Goal: Communication & Community: Answer question/provide support

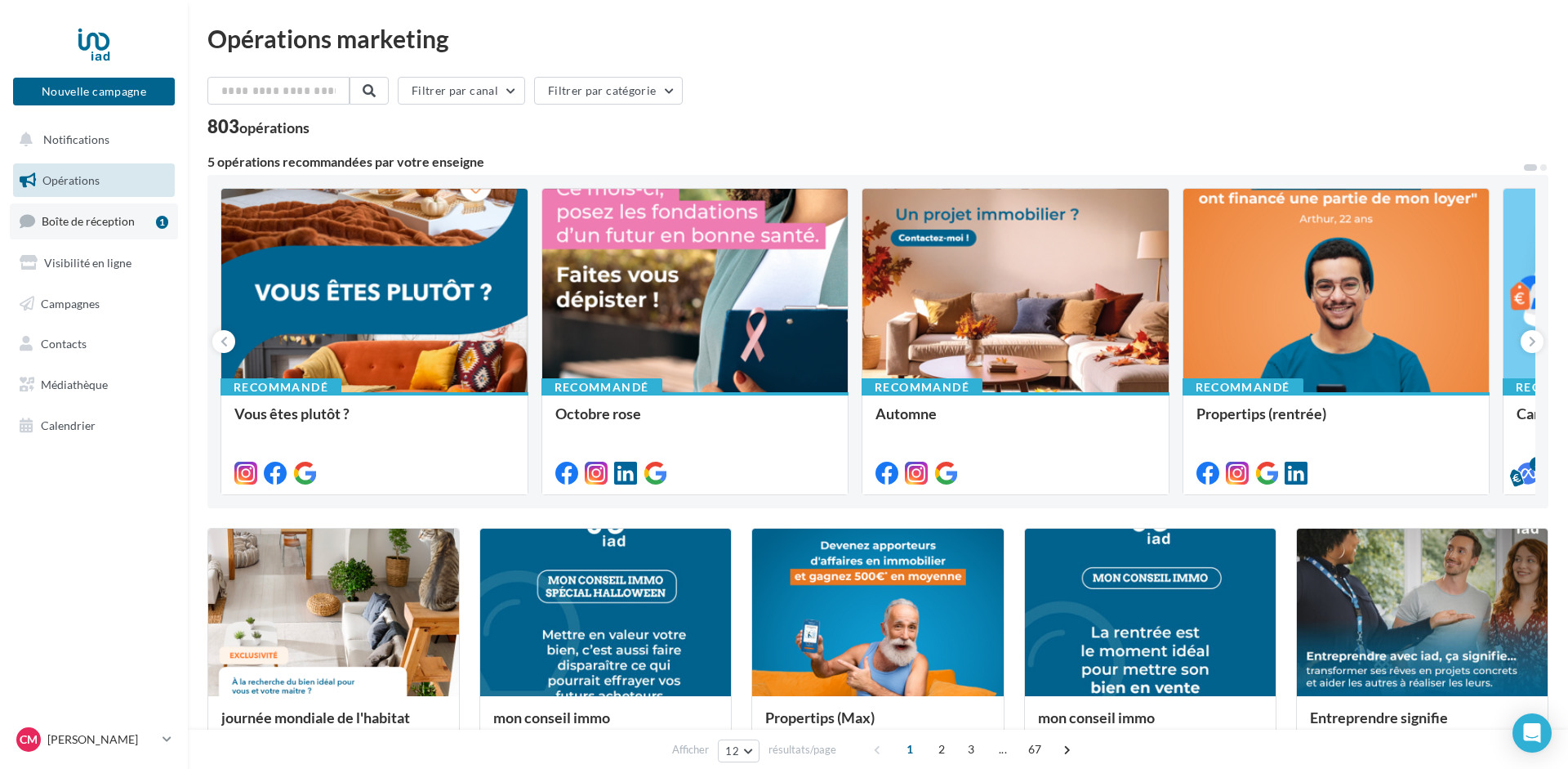
click at [96, 219] on span "Boîte de réception" at bounding box center [88, 221] width 93 height 14
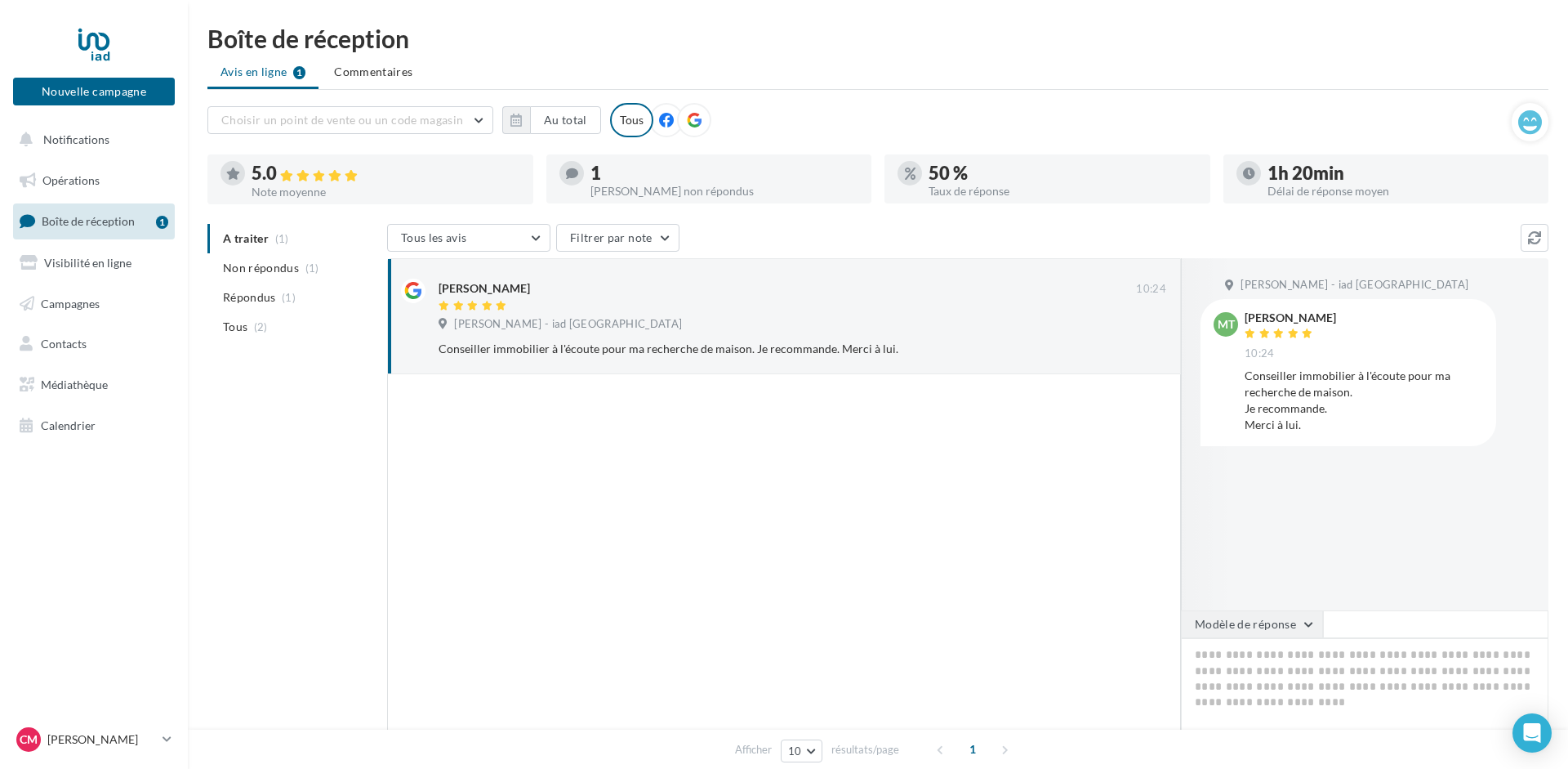
click at [1293, 622] on button "Modèle de réponse" at bounding box center [1251, 624] width 142 height 27
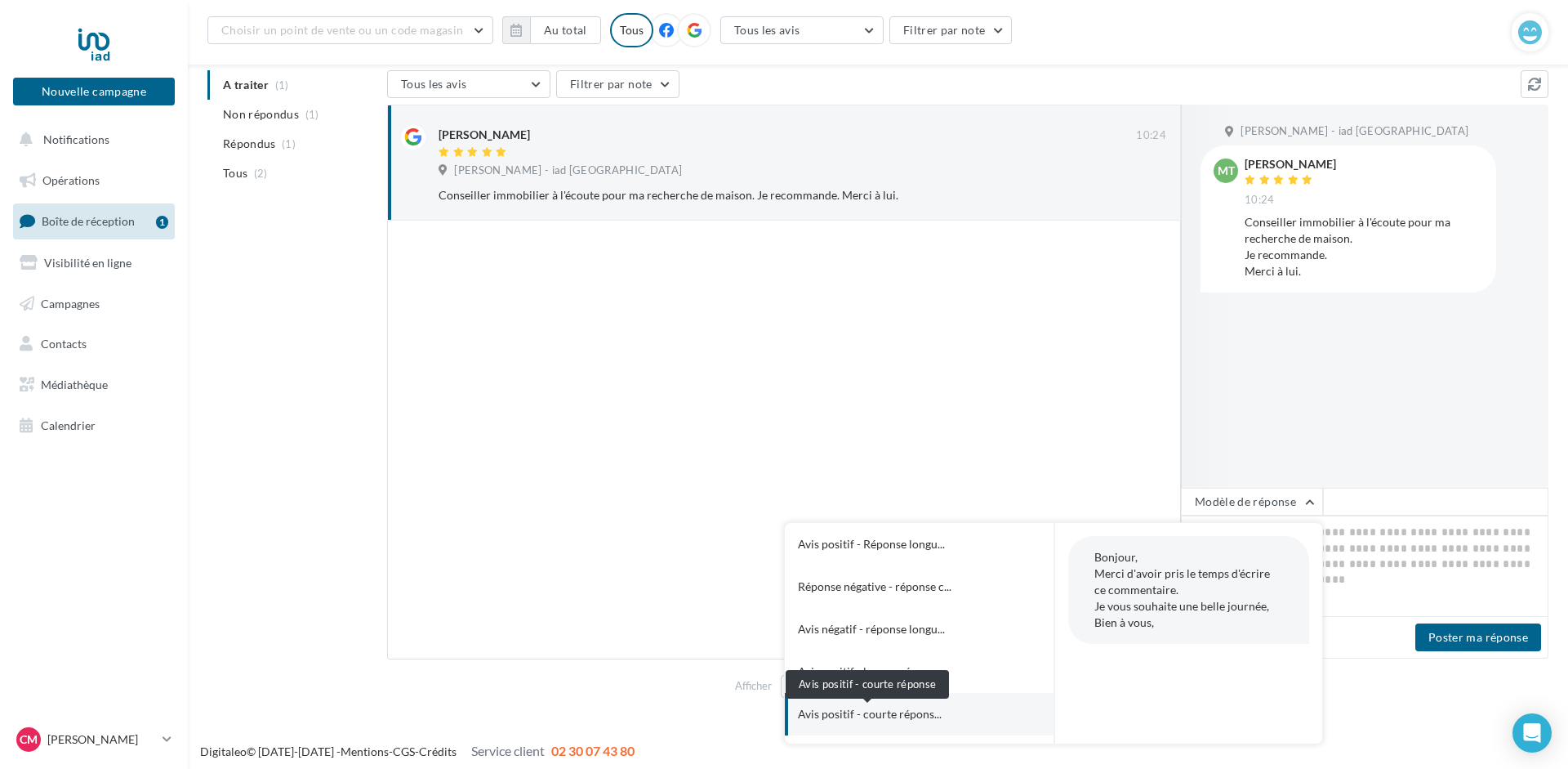
click at [864, 712] on span "Avis positif - courte répons..." at bounding box center [869, 714] width 143 height 16
type textarea "**********"
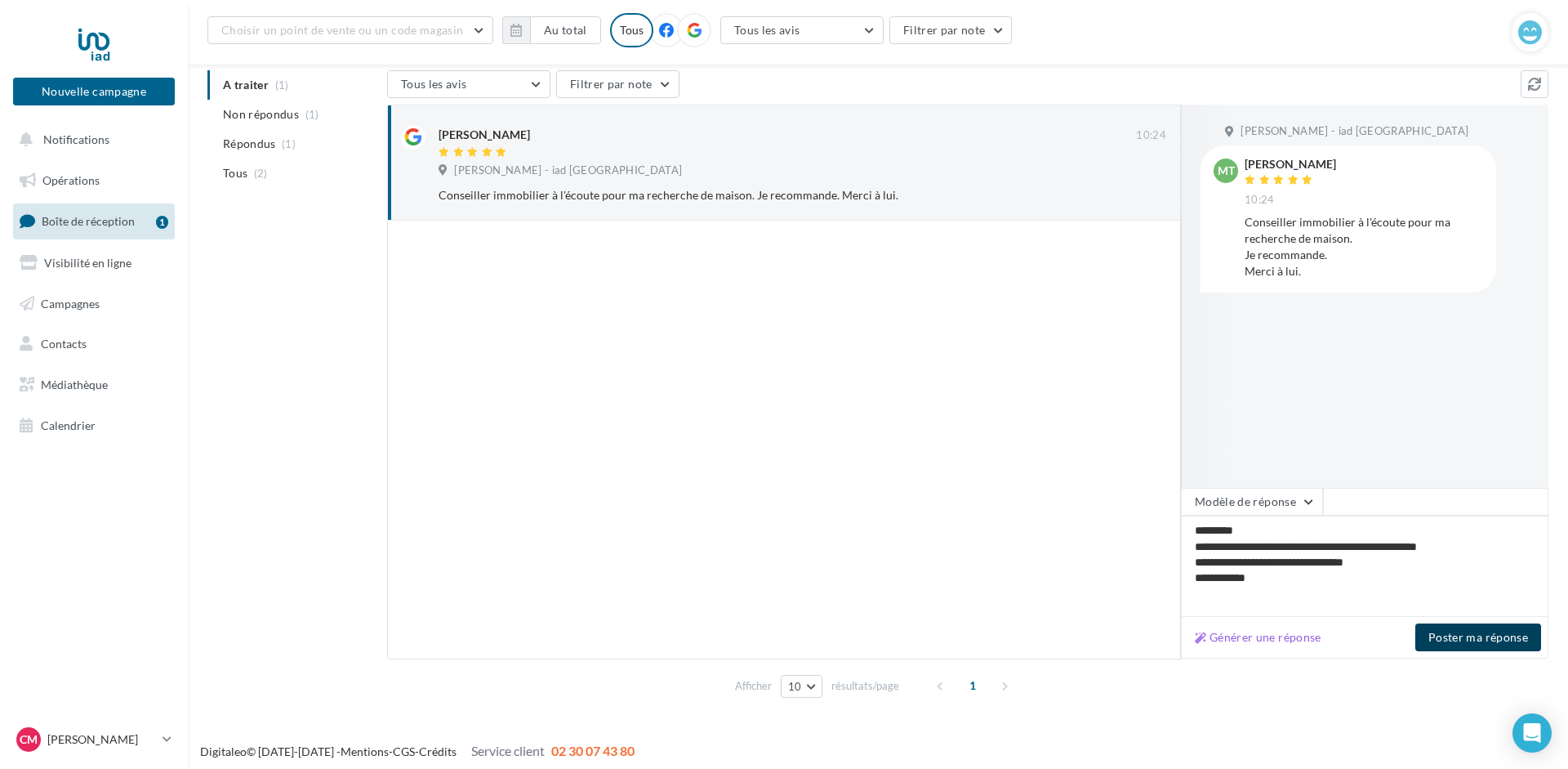
click at [1475, 640] on button "Poster ma réponse" at bounding box center [1478, 636] width 126 height 27
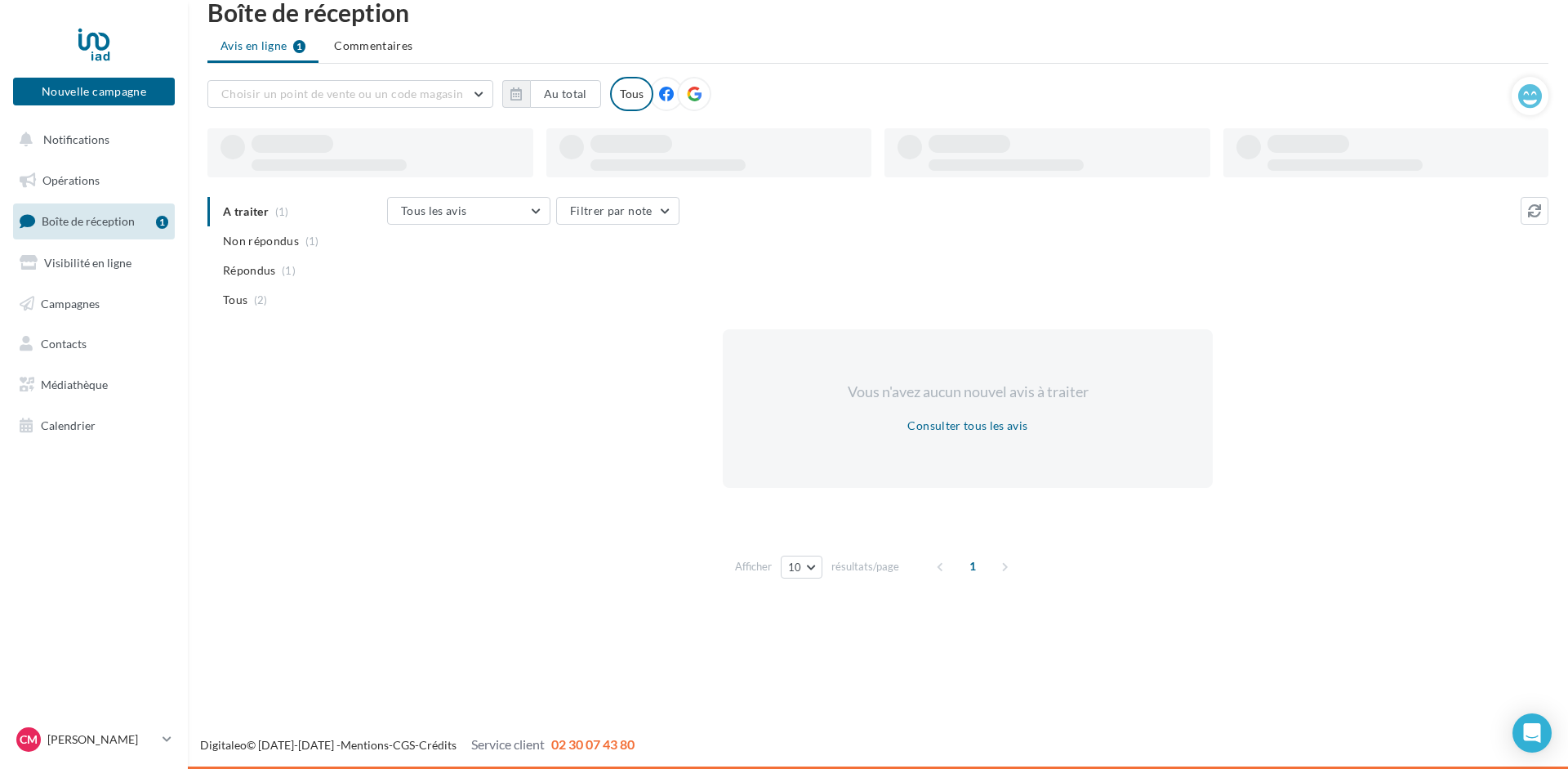
scroll to position [27, 0]
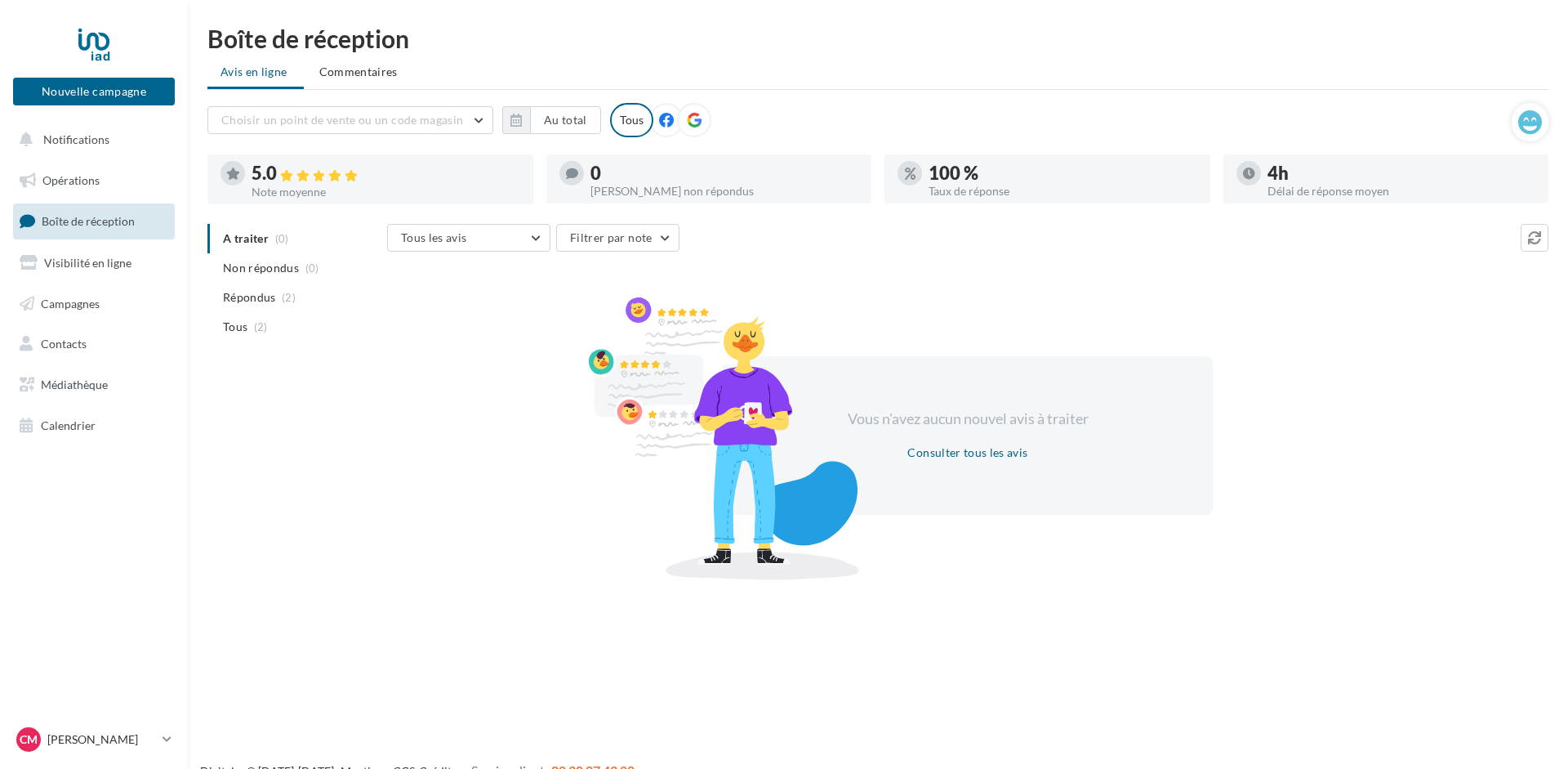
scroll to position [27, 0]
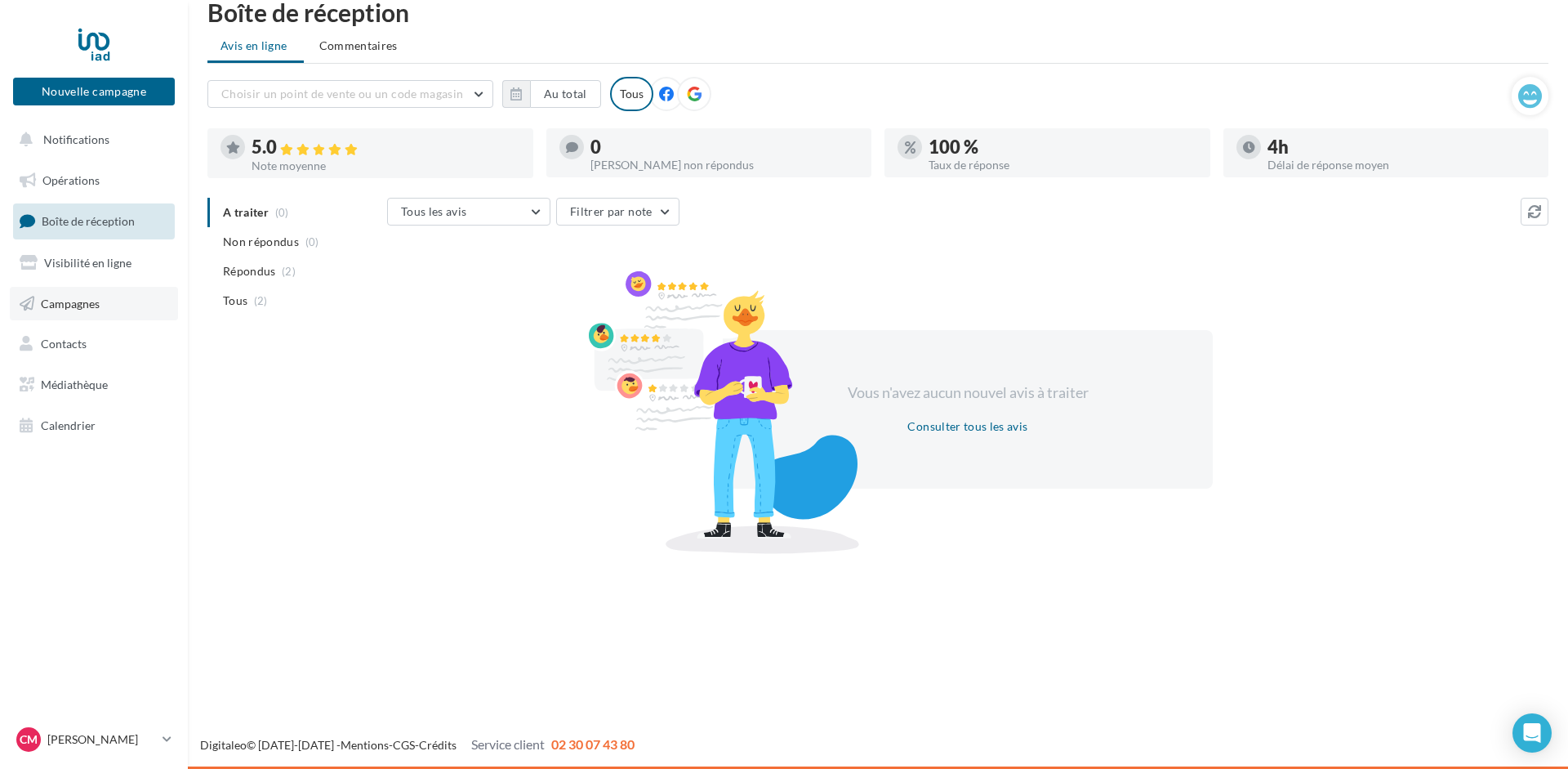
click at [46, 294] on link "Campagnes" at bounding box center [94, 304] width 168 height 35
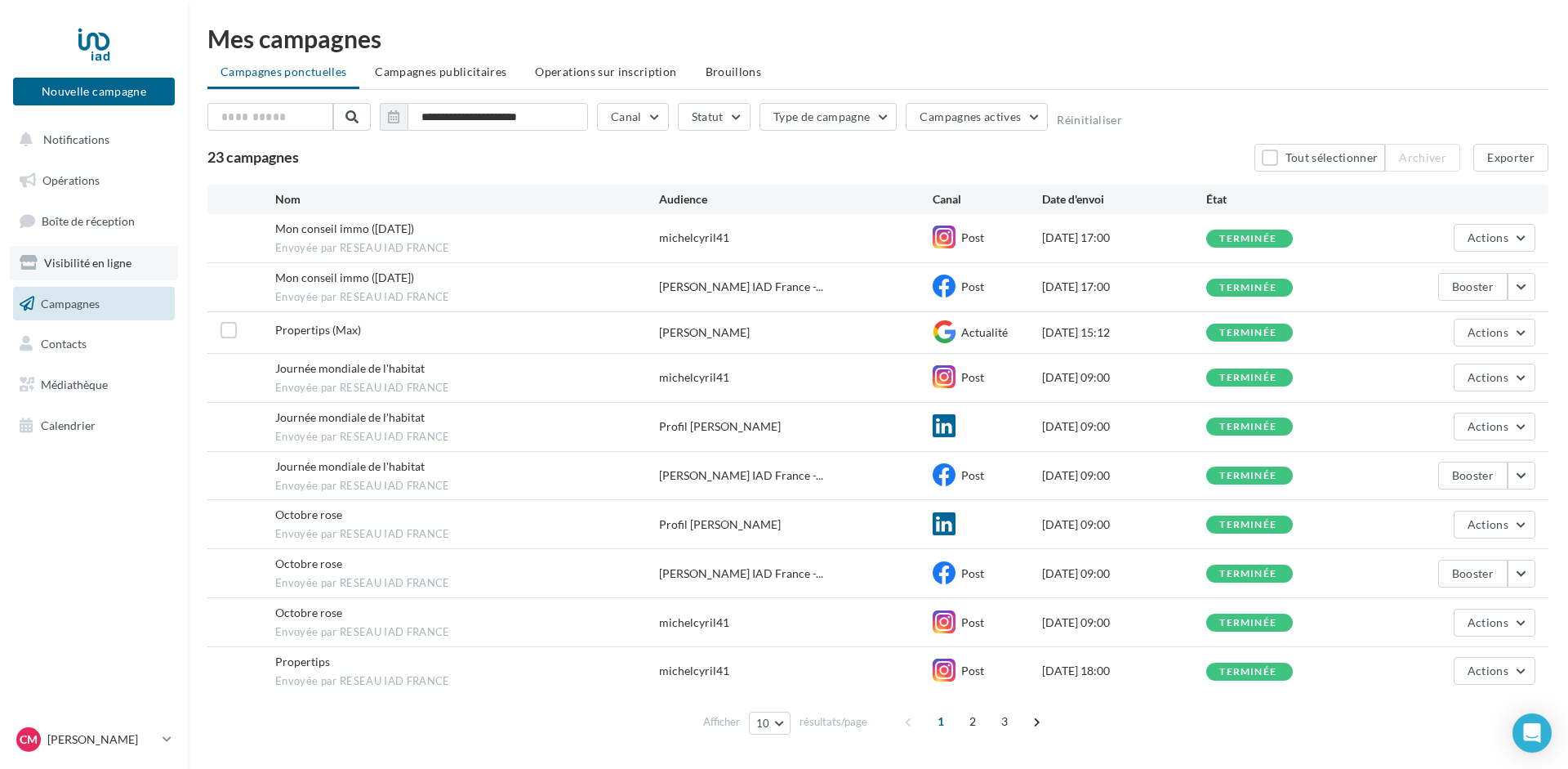
click at [64, 260] on span "Visibilité en ligne" at bounding box center [88, 263] width 88 height 14
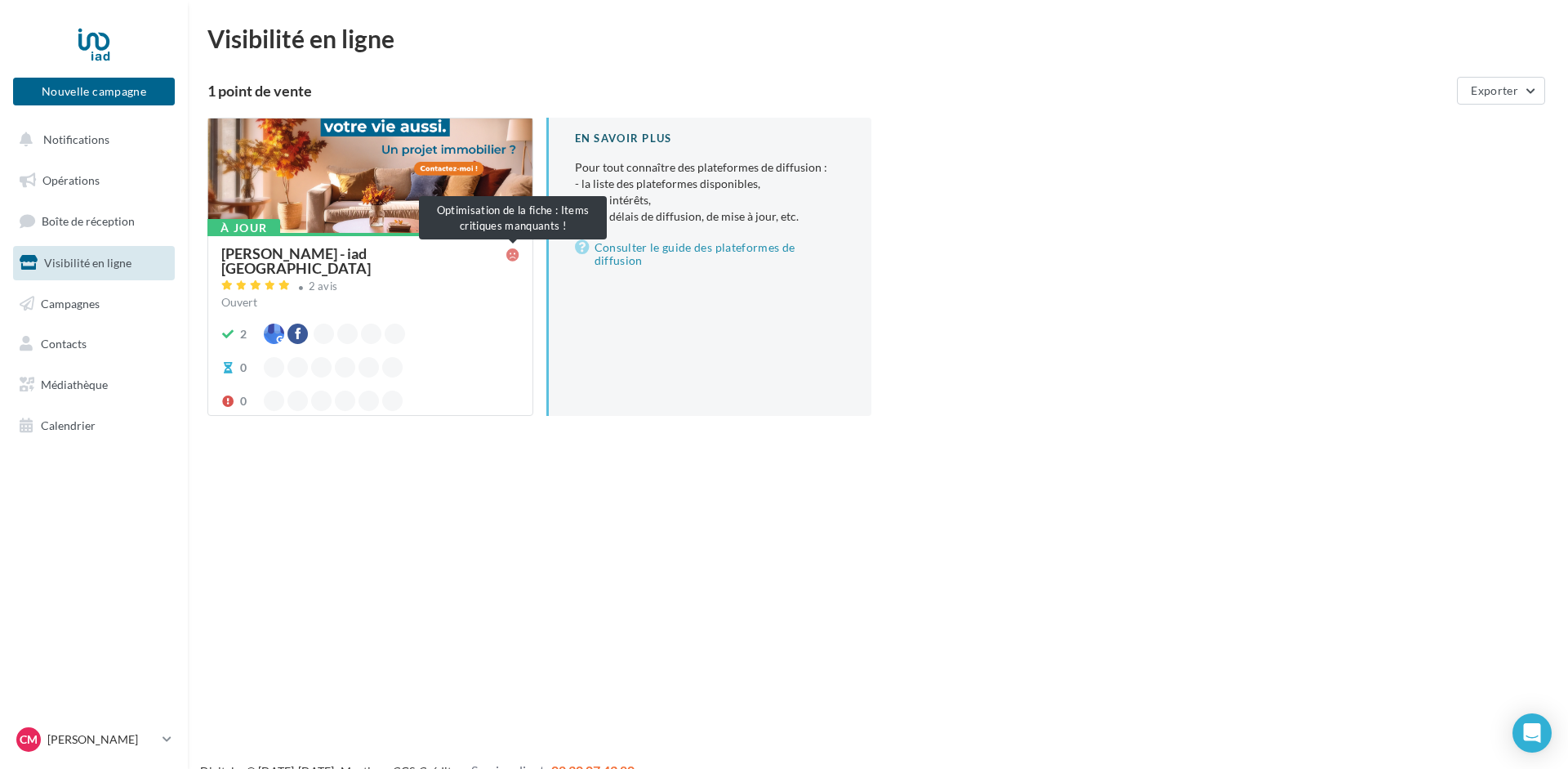
click at [512, 253] on icon at bounding box center [512, 255] width 13 height 13
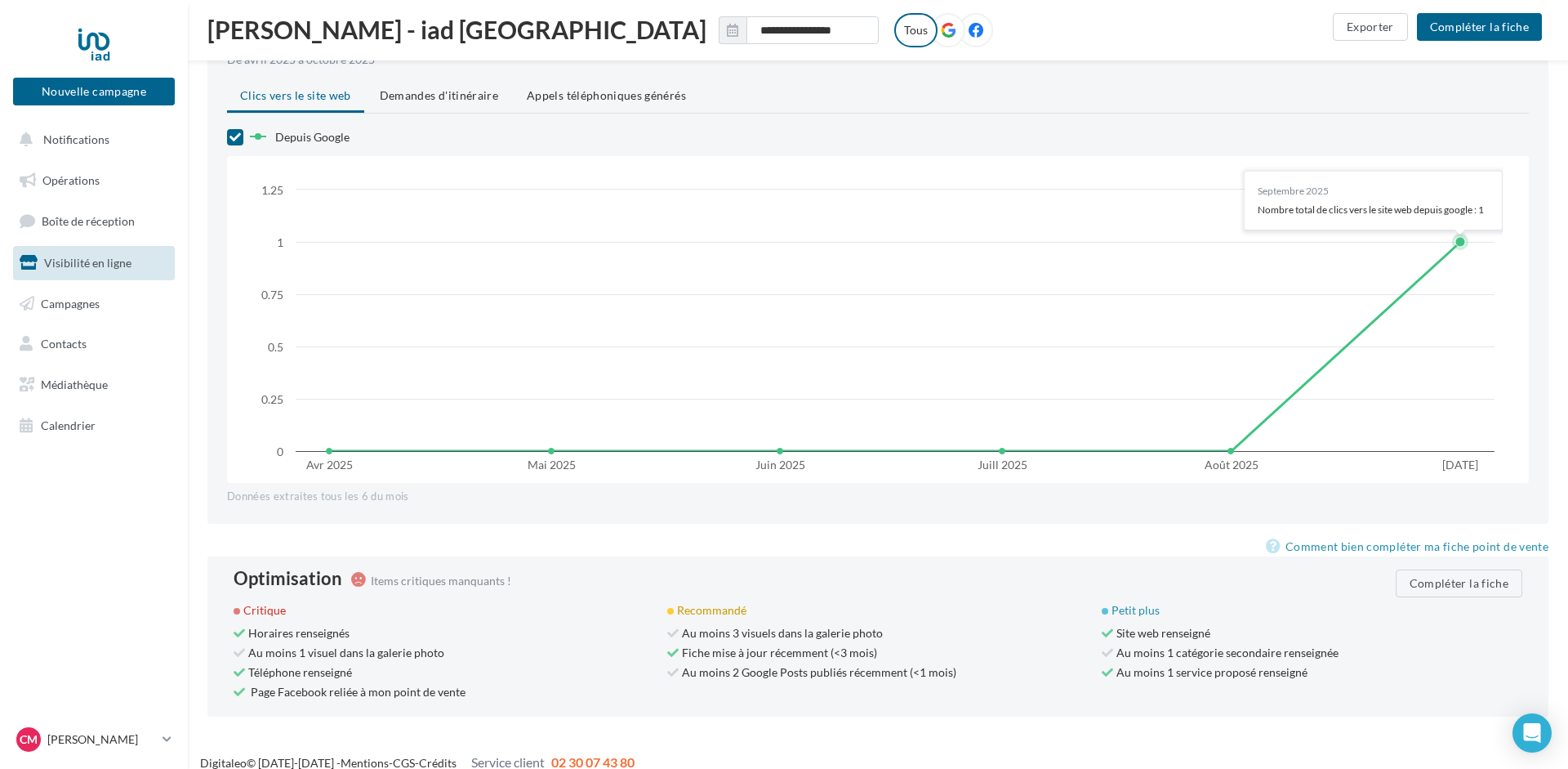
scroll to position [1142, 0]
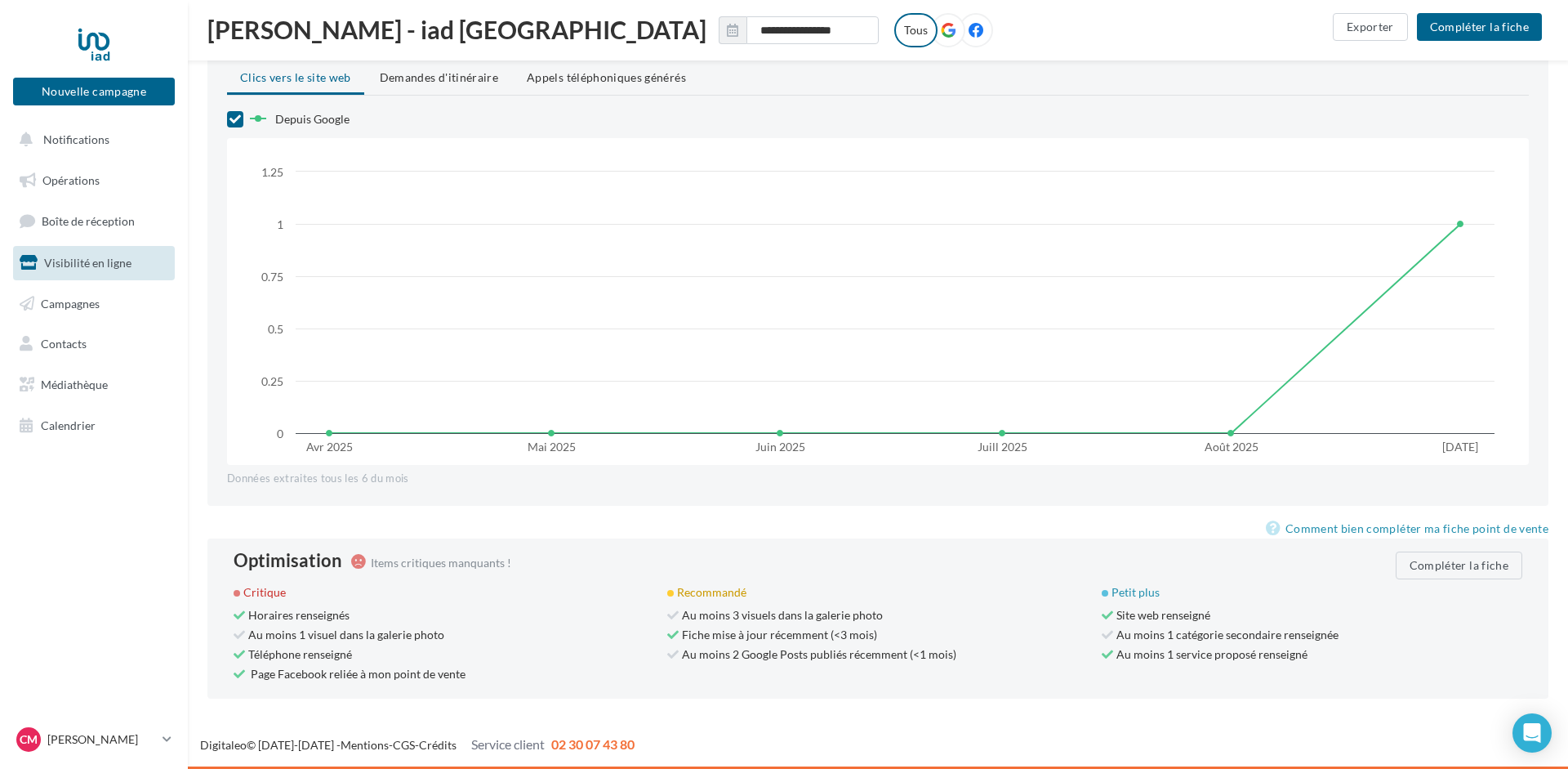
drag, startPoint x: 749, startPoint y: 589, endPoint x: 654, endPoint y: 586, distance: 95.0
click at [654, 586] on div "Critique Horaires renseignés Au moins 1 visuel dans la galerie photo Téléphone …" at bounding box center [884, 634] width 1302 height 101
click at [635, 581] on div "Optimisation Items critiques manquants ! Compléter la fiche Critique Horaires r…" at bounding box center [877, 618] width 1289 height 134
